Goal: Check status: Check status

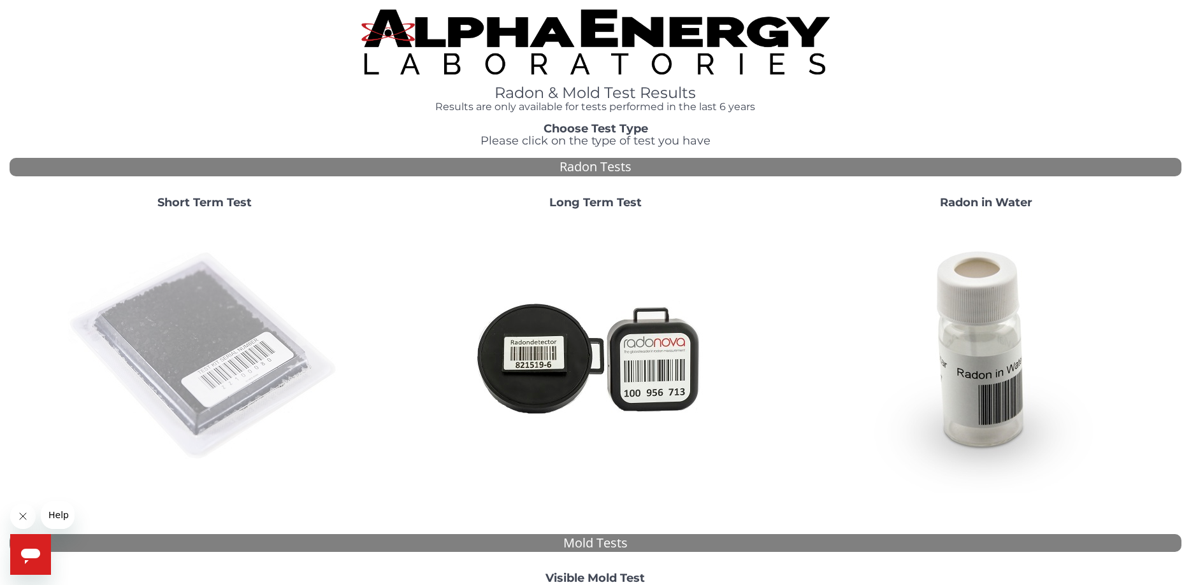
click at [244, 355] on img at bounding box center [205, 357] width 274 height 274
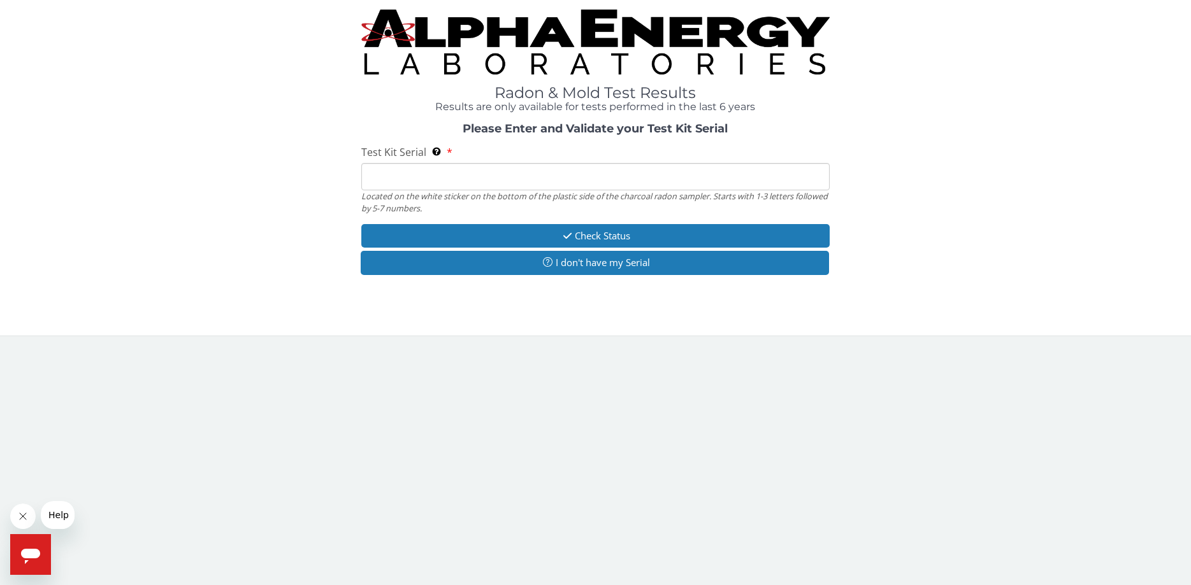
click at [440, 184] on input "Test Kit Serial Located on the white sticker on the bottom of the plastic side …" at bounding box center [595, 176] width 469 height 27
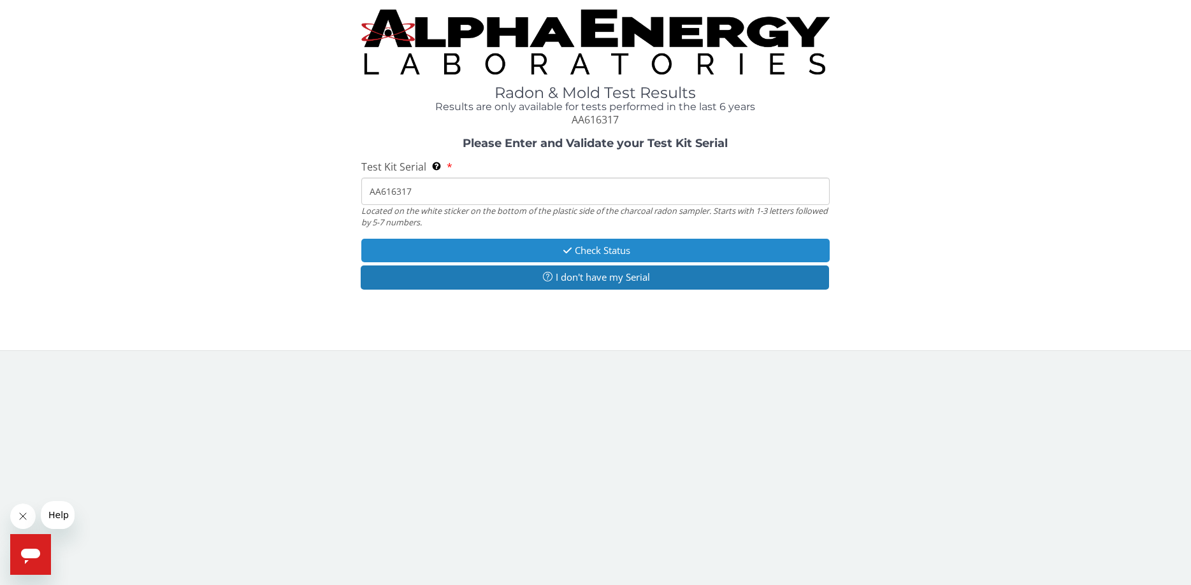
type input "AA616317"
click at [625, 254] on button "Check Status" at bounding box center [595, 251] width 469 height 24
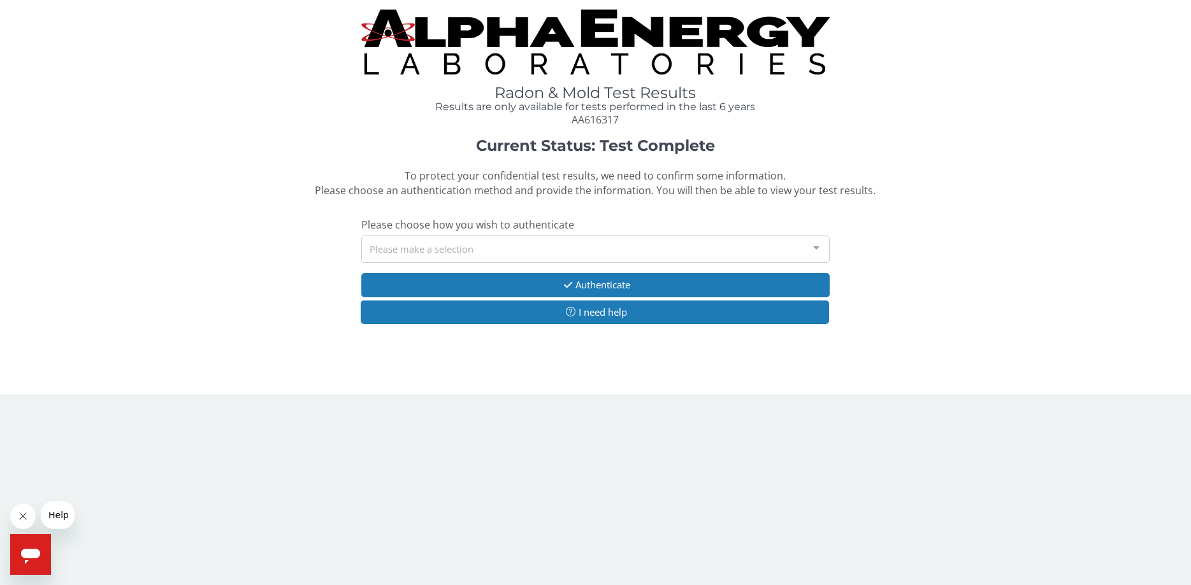
click at [401, 248] on div "Please make a selection" at bounding box center [595, 249] width 469 height 27
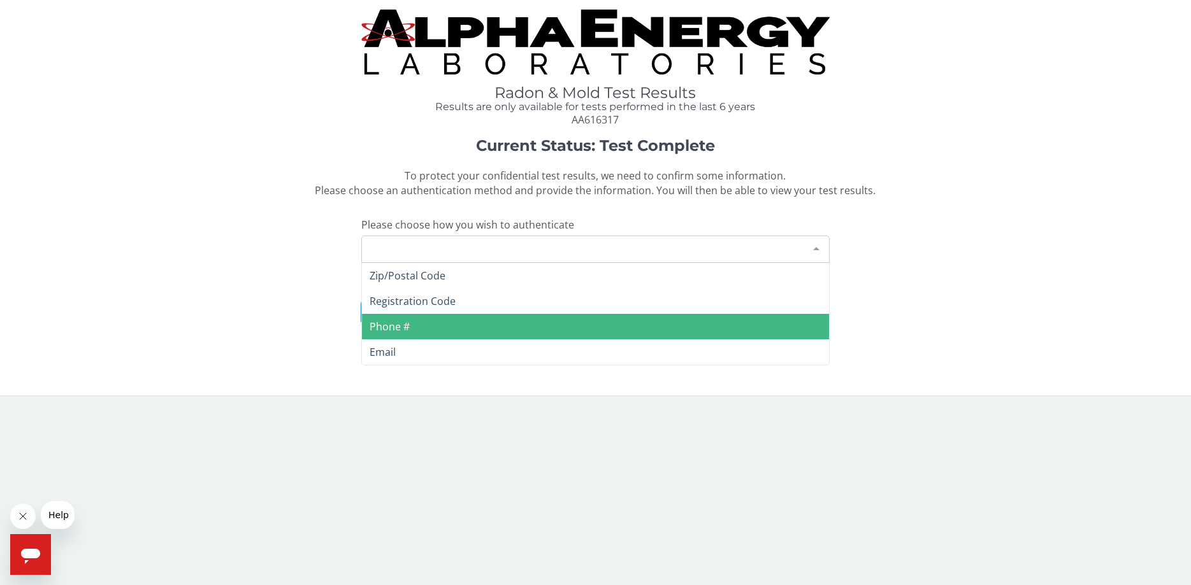
click at [412, 325] on span "Phone #" at bounding box center [596, 326] width 468 height 25
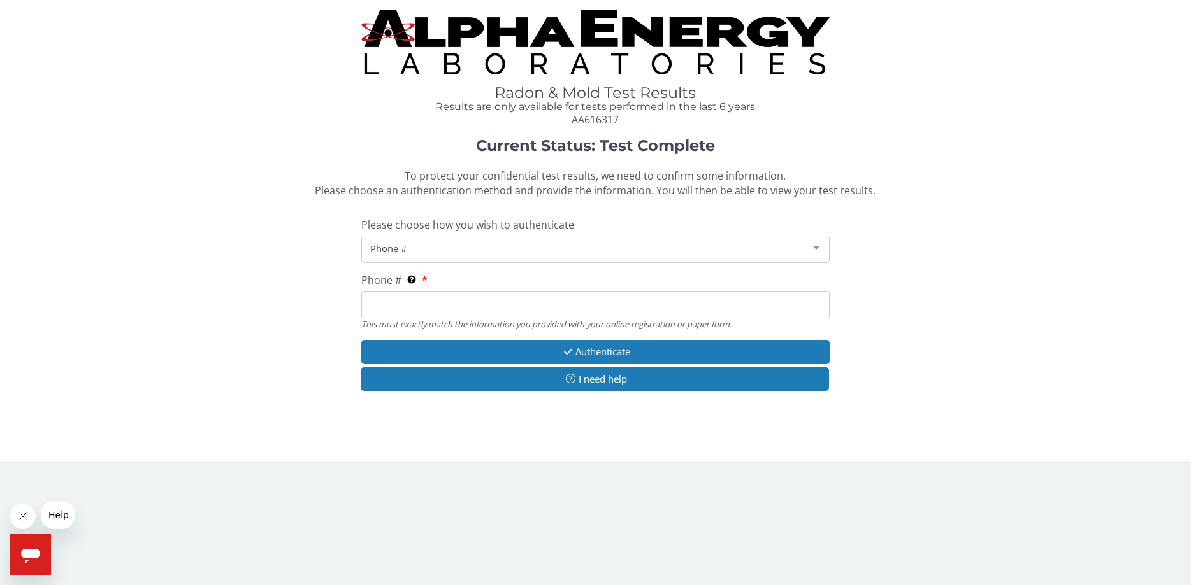
click at [417, 308] on input "Phone # This must exactly match the information you provided with your online r…" at bounding box center [595, 304] width 469 height 27
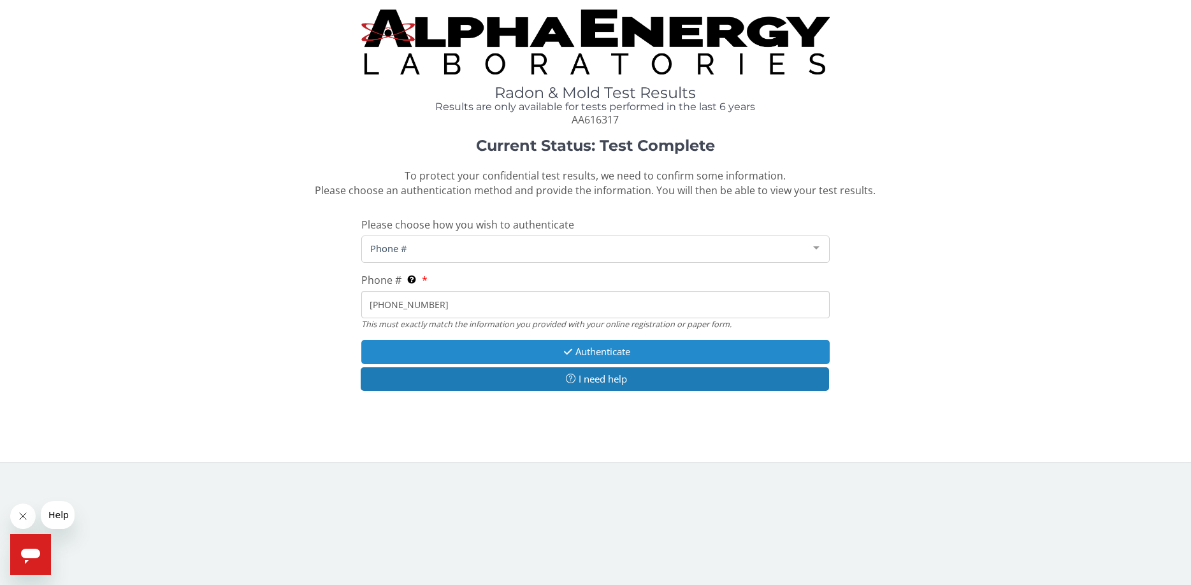
type input "[PHONE_NUMBER]"
click at [604, 362] on button "Authenticate" at bounding box center [595, 352] width 469 height 24
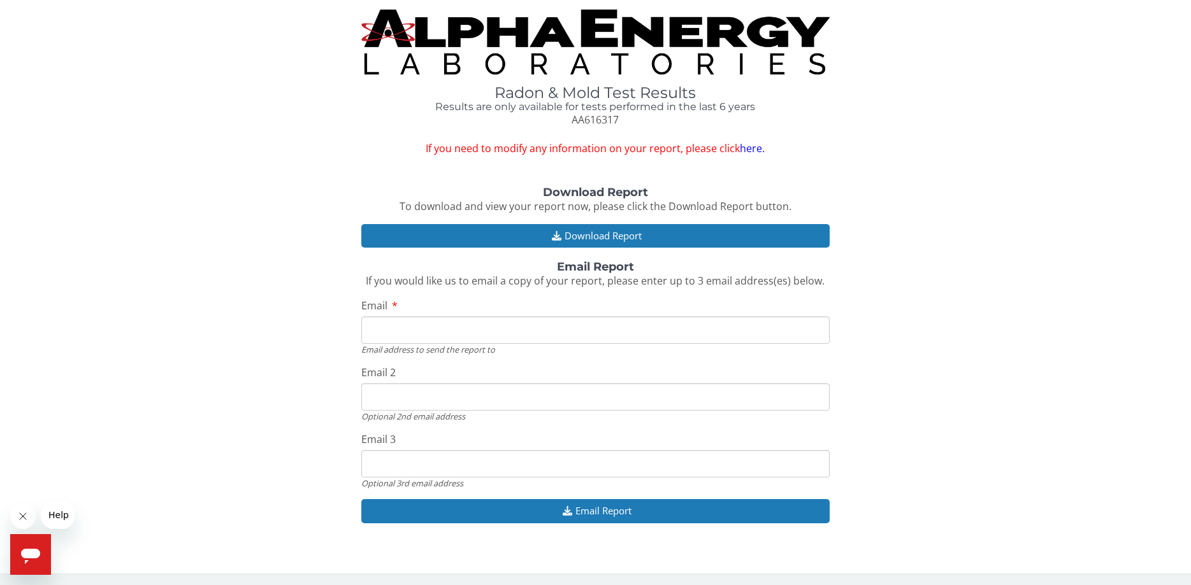
click at [478, 327] on input "Email" at bounding box center [595, 330] width 469 height 27
type input "[EMAIL_ADDRESS][DOMAIN_NAME]"
click at [426, 403] on input "Email 2" at bounding box center [595, 396] width 469 height 27
click at [252, 396] on div "Download Report To download and view your report now, please click the Download…" at bounding box center [595, 362] width 1171 height 350
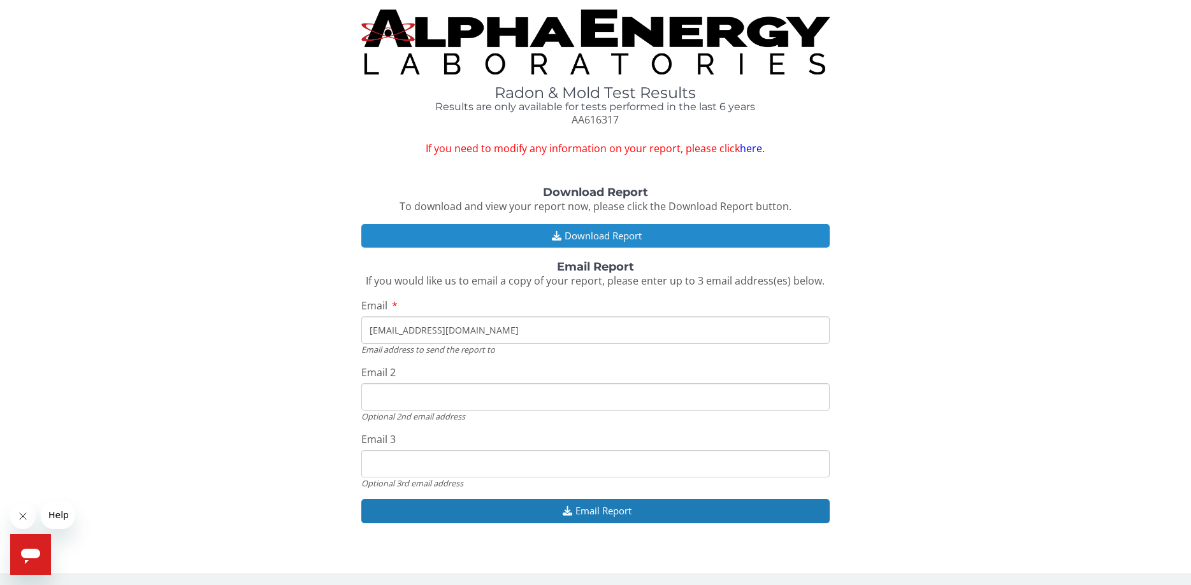
click at [586, 237] on button "Download Report" at bounding box center [595, 236] width 469 height 24
